Goal: Entertainment & Leisure: Consume media (video, audio)

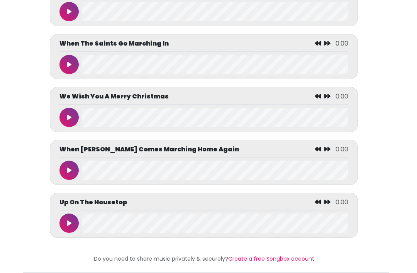
scroll to position [3828, 0]
click at [70, 174] on icon at bounding box center [69, 171] width 5 height 6
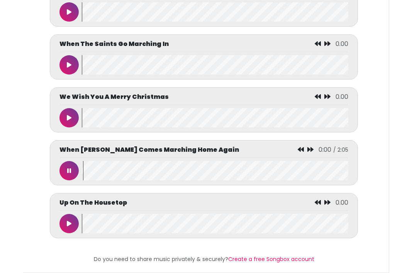
click at [71, 174] on icon at bounding box center [69, 171] width 4 height 6
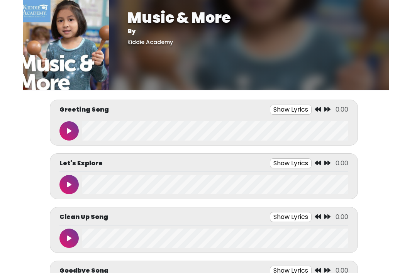
scroll to position [0, 0]
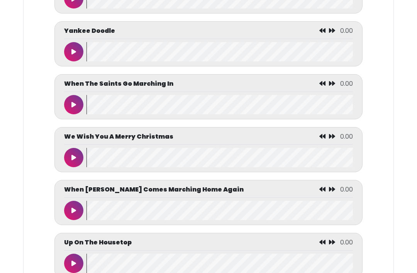
scroll to position [3828, 0]
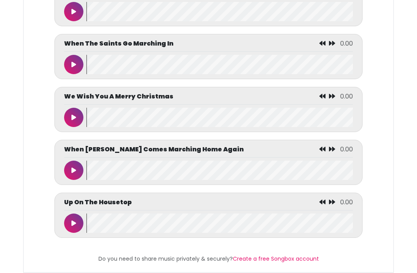
click at [74, 174] on icon at bounding box center [73, 171] width 5 height 6
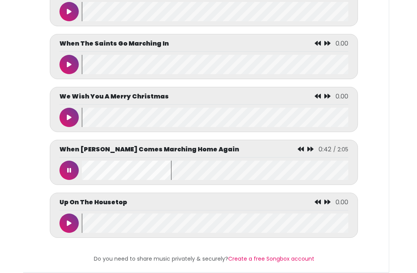
scroll to position [0, 5]
click at [108, 180] on wave at bounding box center [215, 170] width 266 height 19
click at [300, 153] on icon at bounding box center [303, 149] width 6 height 6
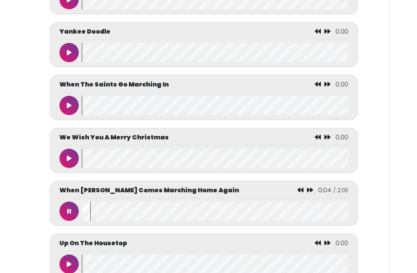
scroll to position [3785, 0]
click at [69, 214] on icon at bounding box center [69, 211] width 5 height 6
click at [109, 221] on div "When Johnny Comes Marching Home Again 0:01 / 2:05" at bounding box center [203, 203] width 289 height 35
click at [68, 214] on icon at bounding box center [69, 211] width 4 height 6
click at [67, 214] on icon at bounding box center [69, 211] width 5 height 6
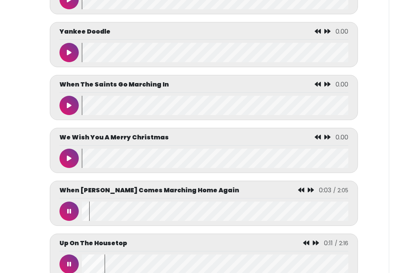
click at [70, 221] on button at bounding box center [68, 211] width 19 height 19
click at [70, 267] on icon at bounding box center [69, 264] width 4 height 6
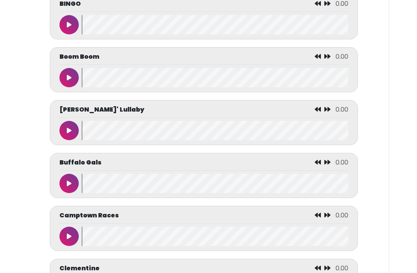
click at [68, 187] on icon at bounding box center [69, 184] width 5 height 6
click at [70, 187] on icon at bounding box center [69, 183] width 4 height 6
click at [305, 165] on icon at bounding box center [306, 162] width 6 height 6
click at [304, 162] on div "Buffalo Gals 0:13 / 1:16" at bounding box center [204, 175] width 308 height 45
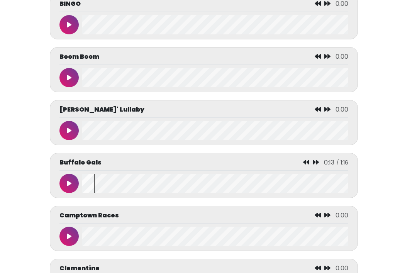
click at [307, 165] on icon at bounding box center [306, 162] width 6 height 6
click at [68, 187] on icon at bounding box center [69, 183] width 5 height 6
click at [305, 165] on icon at bounding box center [304, 162] width 6 height 6
click at [307, 165] on icon at bounding box center [304, 162] width 6 height 6
click at [70, 187] on icon at bounding box center [69, 183] width 4 height 6
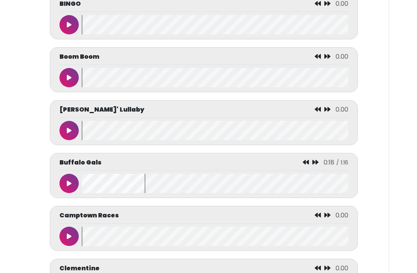
scroll to position [0, 5]
click at [117, 188] on wave at bounding box center [215, 183] width 266 height 19
click at [77, 188] on button at bounding box center [68, 183] width 19 height 19
click at [92, 190] on wave at bounding box center [215, 183] width 266 height 19
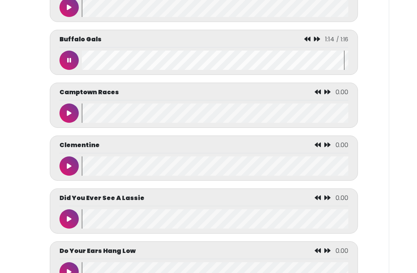
scroll to position [960, 0]
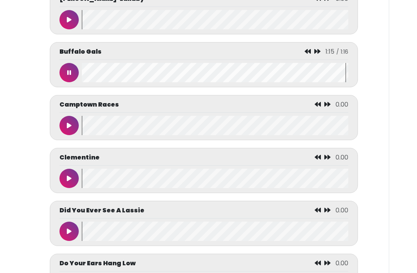
click at [70, 76] on icon at bounding box center [69, 73] width 4 height 6
